Goal: Task Accomplishment & Management: Complete application form

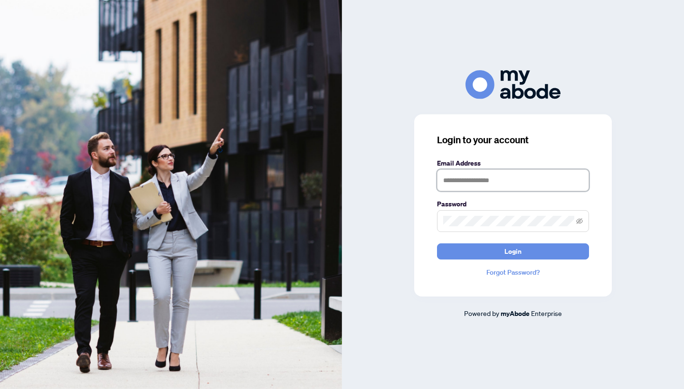
type input "**********"
click at [513, 251] on button "Login" at bounding box center [513, 252] width 152 height 16
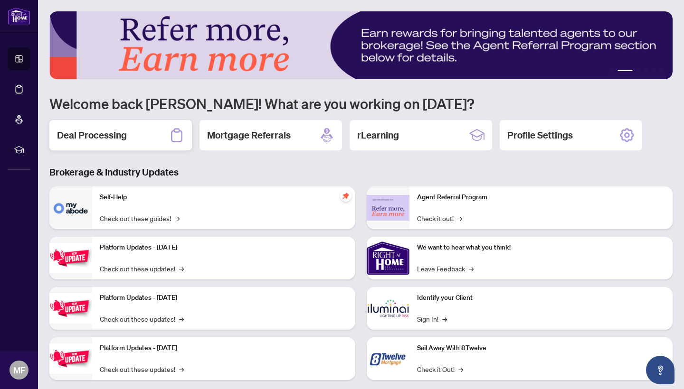
click at [117, 140] on h2 "Deal Processing" at bounding box center [92, 135] width 70 height 13
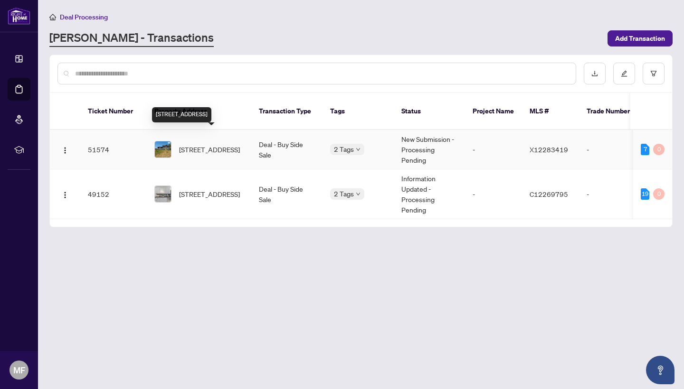
click at [212, 144] on span "663 Sweet Rd, Limoges, Ontario K0K 2M0, Canada" at bounding box center [209, 149] width 61 height 10
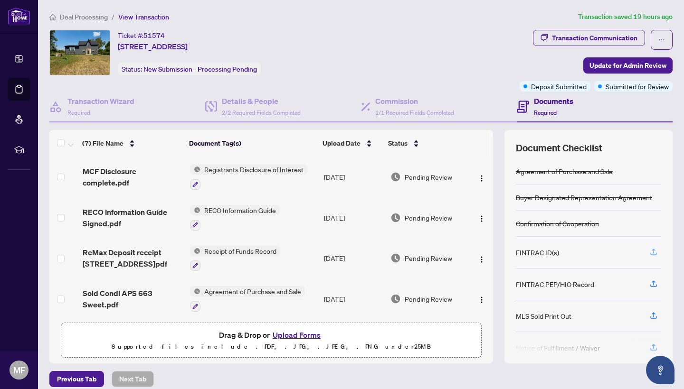
click at [654, 255] on icon "button" at bounding box center [653, 252] width 9 height 9
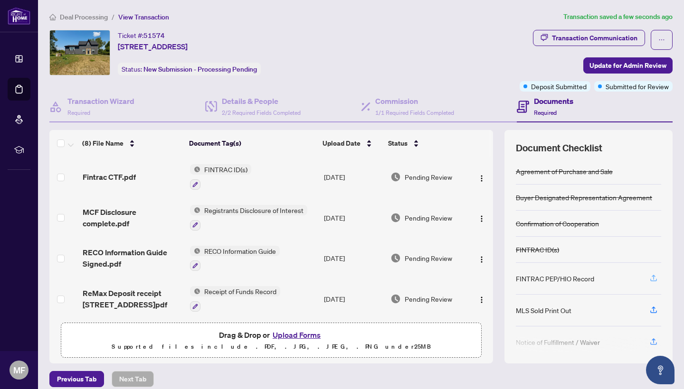
click at [655, 279] on icon "button" at bounding box center [653, 278] width 9 height 9
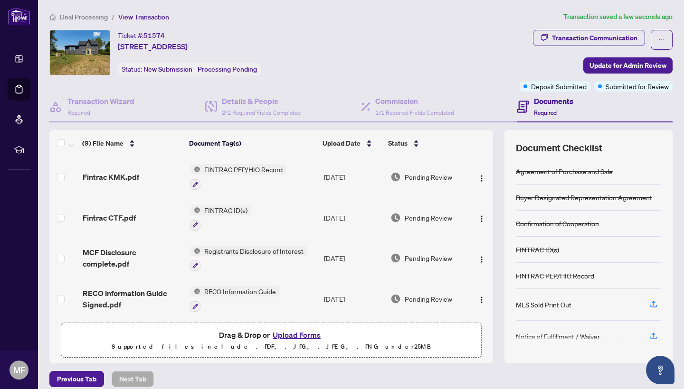
click at [230, 170] on span "FINTRAC PEP/HIO Record" at bounding box center [243, 169] width 86 height 10
click at [196, 182] on icon "button" at bounding box center [194, 184] width 5 height 5
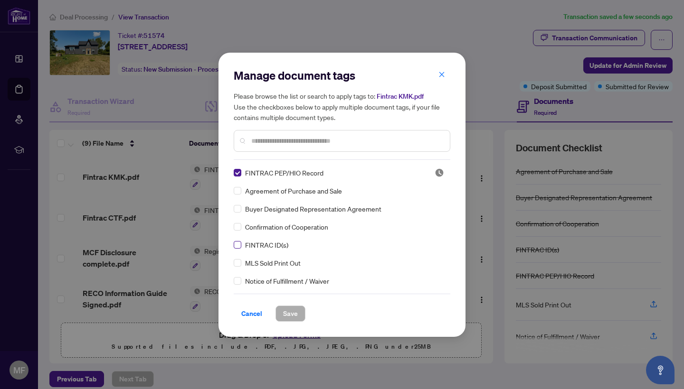
click at [240, 246] on span at bounding box center [238, 245] width 8 height 8
click at [240, 192] on span at bounding box center [238, 191] width 8 height 8
click at [292, 312] on span "Save" at bounding box center [290, 313] width 15 height 15
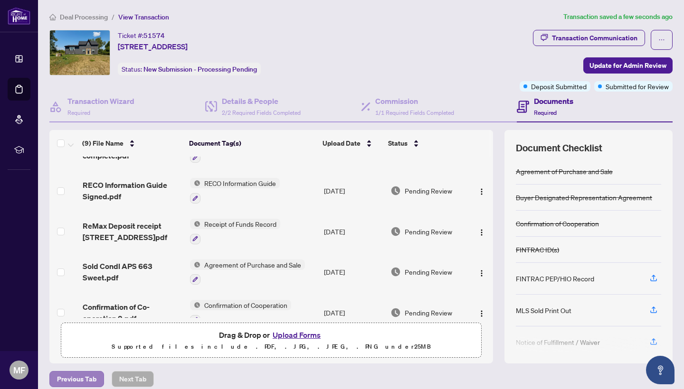
click at [70, 381] on span "Previous Tab" at bounding box center [76, 379] width 39 height 15
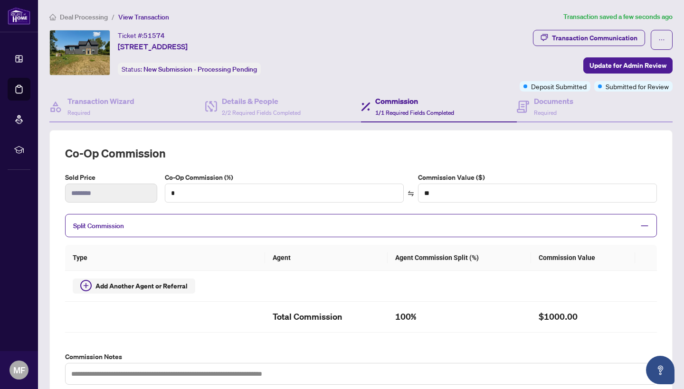
type input "****"
type input "******"
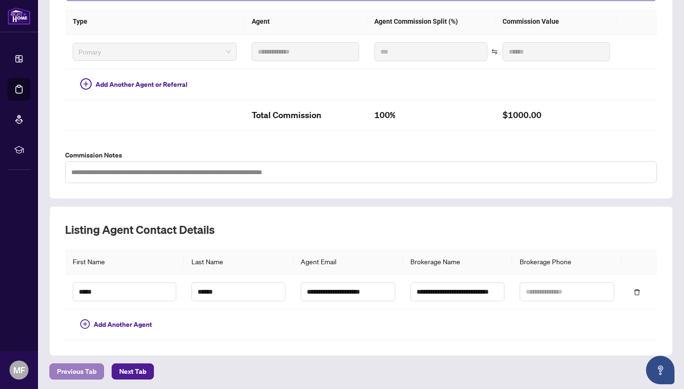
click at [88, 369] on span "Previous Tab" at bounding box center [76, 371] width 39 height 15
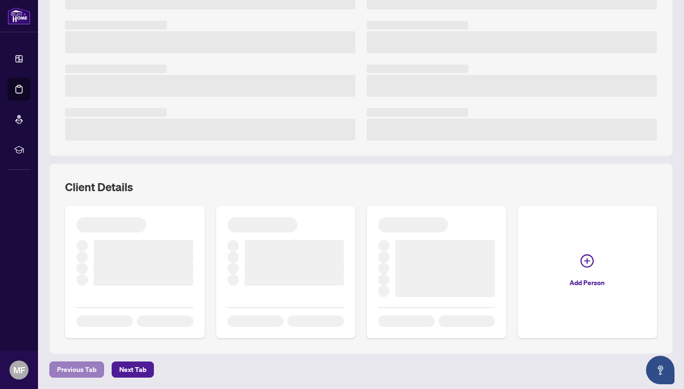
scroll to position [195, 0]
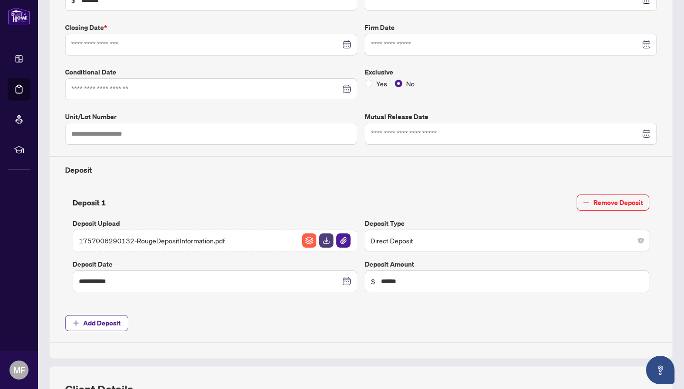
type input "**********"
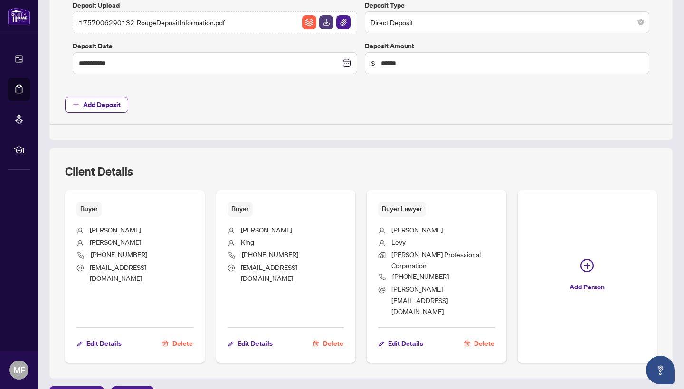
scroll to position [0, 0]
click at [126, 387] on span "Next Tab" at bounding box center [132, 394] width 27 height 15
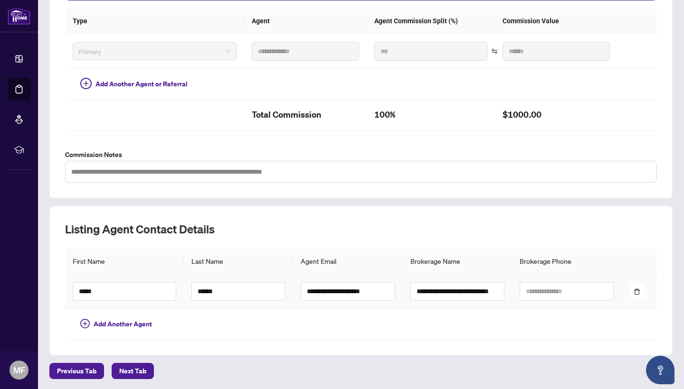
scroll to position [236, 0]
click at [134, 371] on span "Next Tab" at bounding box center [132, 371] width 27 height 15
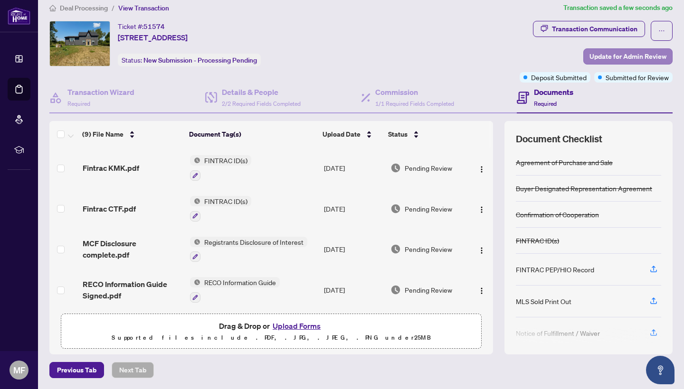
click at [627, 59] on span "Update for Admin Review" at bounding box center [627, 56] width 77 height 15
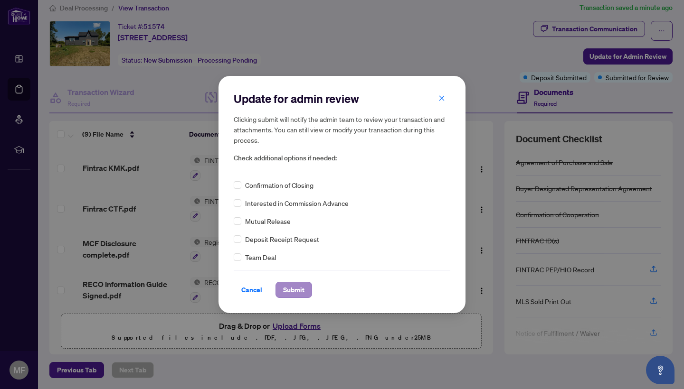
scroll to position [0, 0]
click at [293, 291] on span "Submit" at bounding box center [293, 290] width 21 height 15
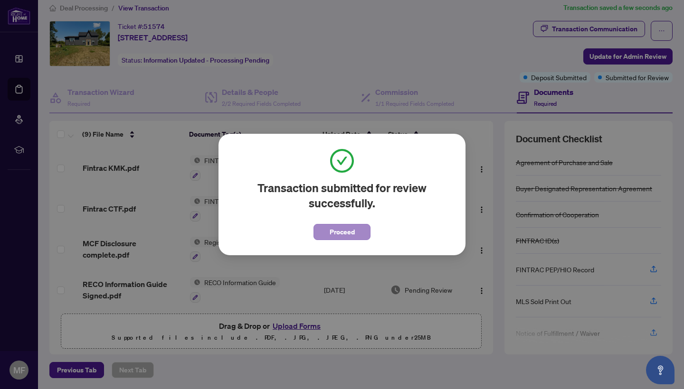
click at [346, 231] on span "Proceed" at bounding box center [342, 232] width 25 height 15
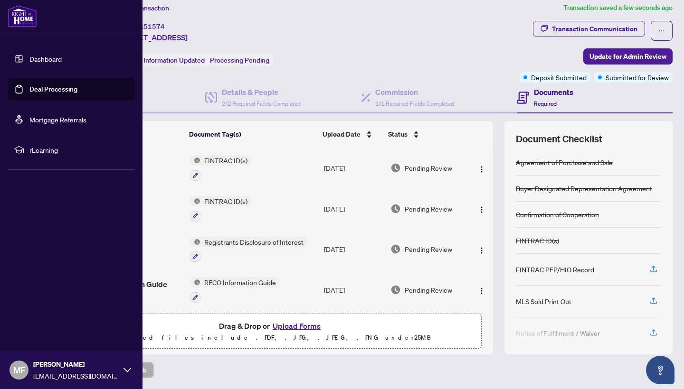
click at [19, 368] on span "MF" at bounding box center [19, 370] width 12 height 13
click at [41, 315] on span "Logout" at bounding box center [38, 313] width 21 height 15
